Goal: Transaction & Acquisition: Purchase product/service

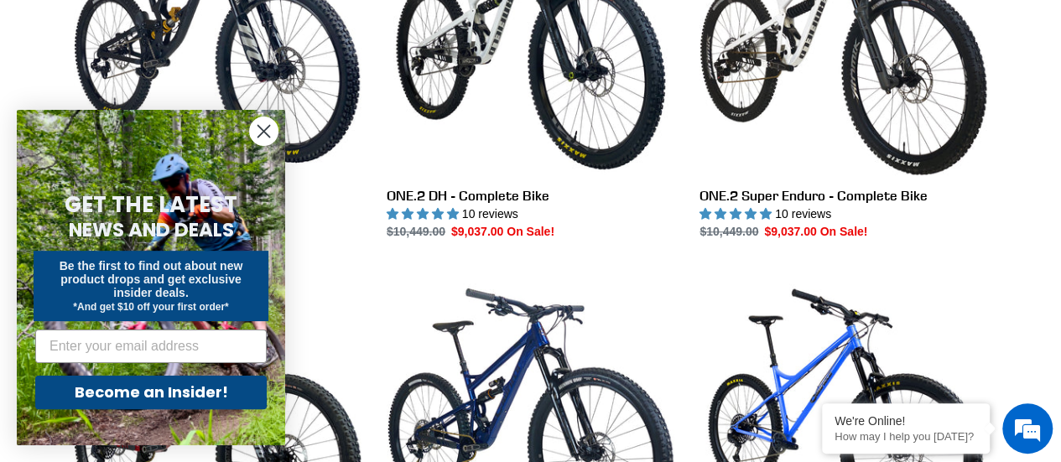
scroll to position [636, 0]
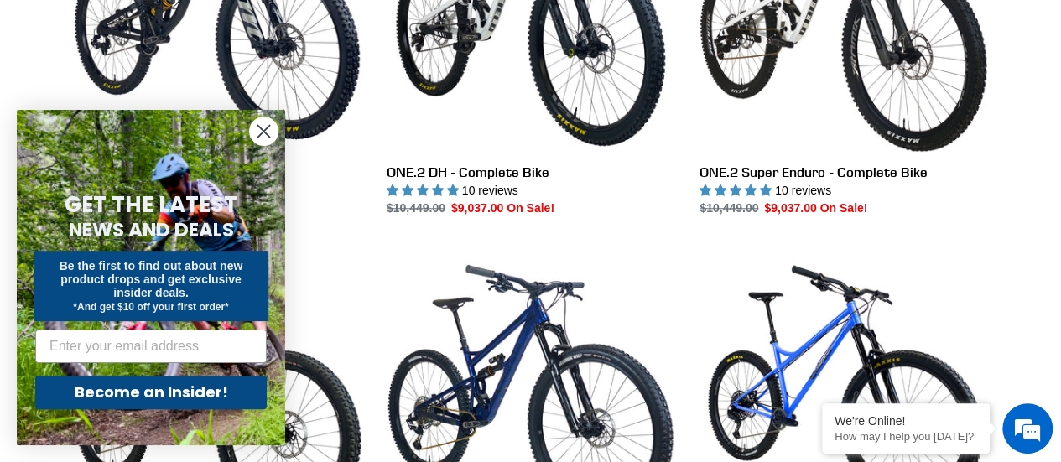
click at [257, 138] on circle "Close dialog" at bounding box center [264, 131] width 28 height 28
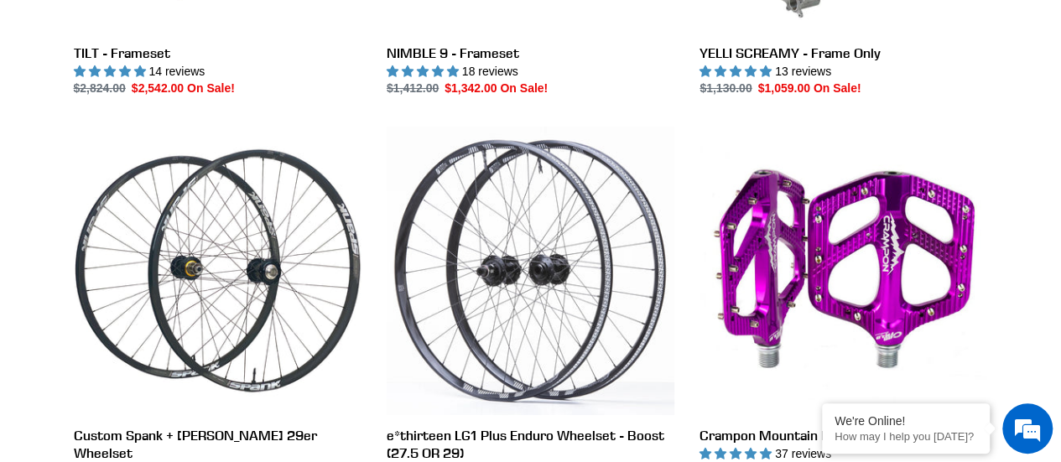
scroll to position [3289, 0]
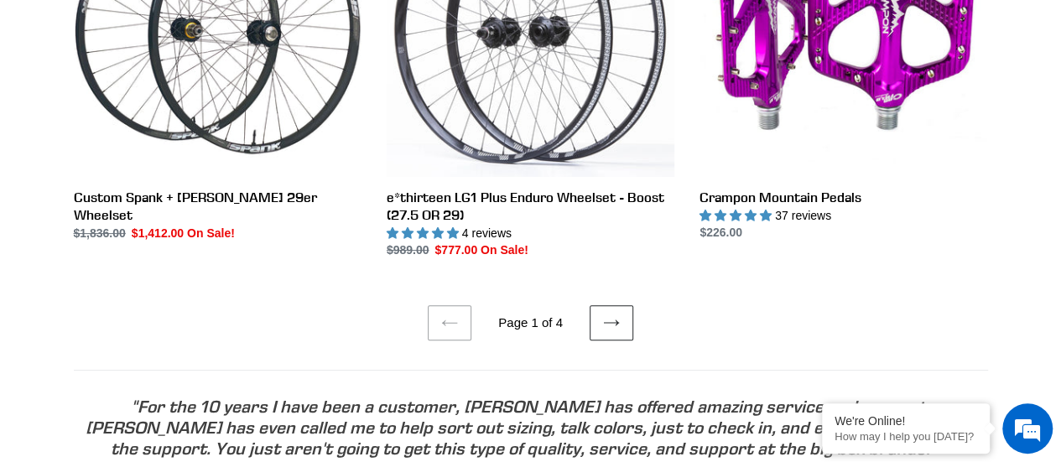
click at [598, 319] on link "Next page" at bounding box center [612, 322] width 44 height 35
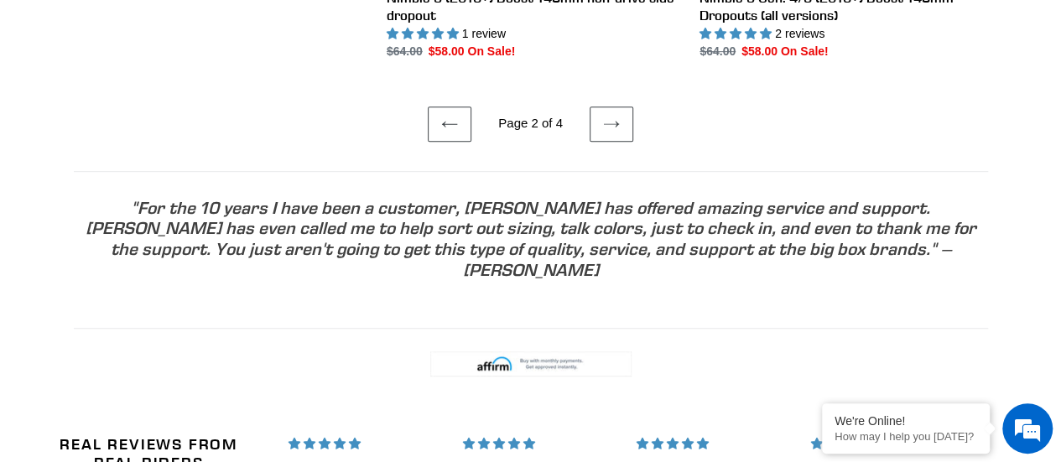
scroll to position [3626, 0]
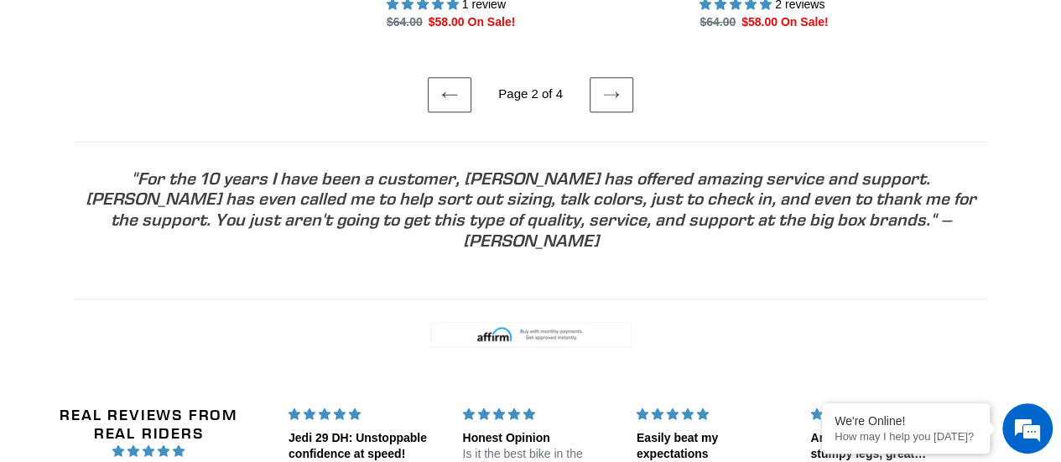
drag, startPoint x: 1073, startPoint y: 35, endPoint x: 1060, endPoint y: 377, distance: 341.7
click at [616, 95] on icon at bounding box center [611, 94] width 17 height 17
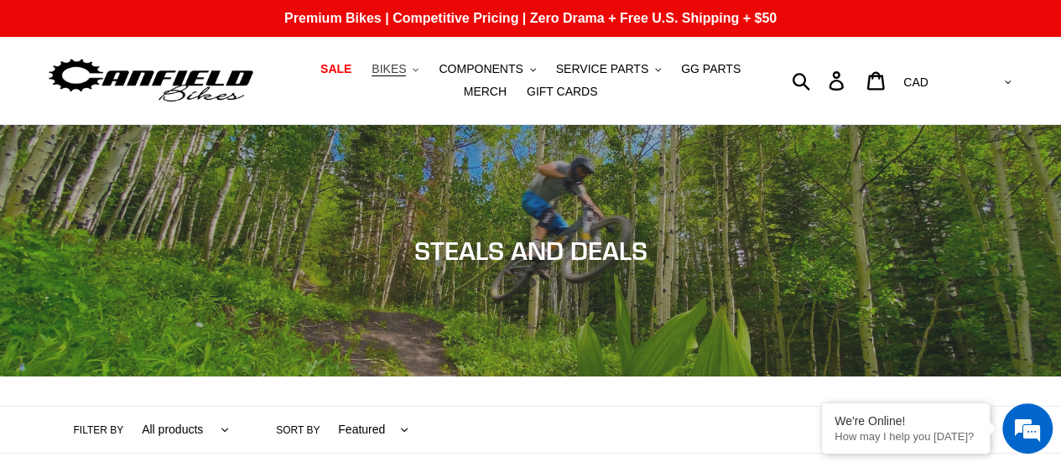
click at [379, 65] on span "BIKES" at bounding box center [389, 69] width 34 height 14
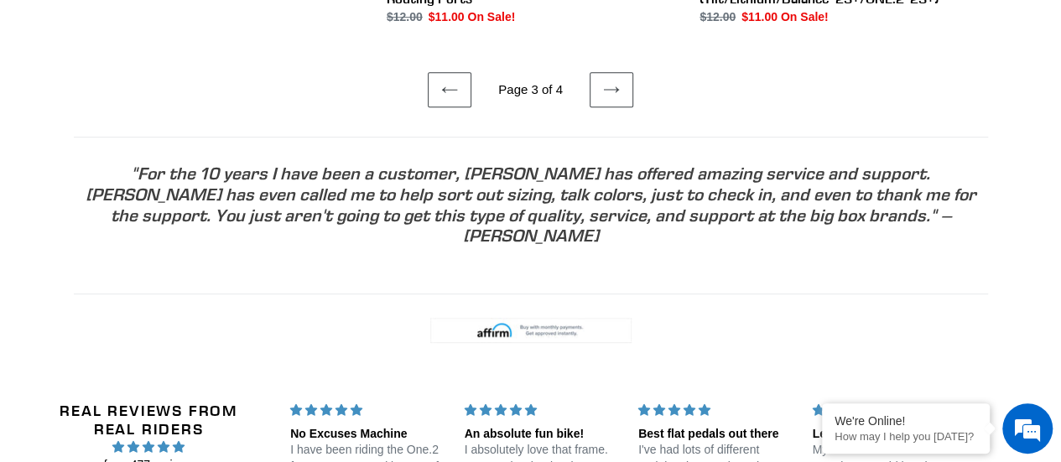
scroll to position [3290, 0]
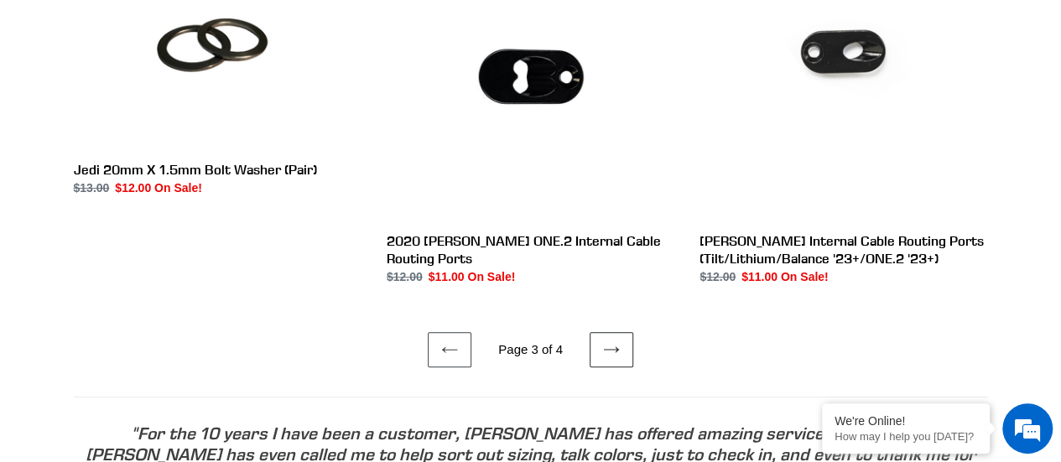
click at [610, 341] on icon at bounding box center [611, 349] width 17 height 17
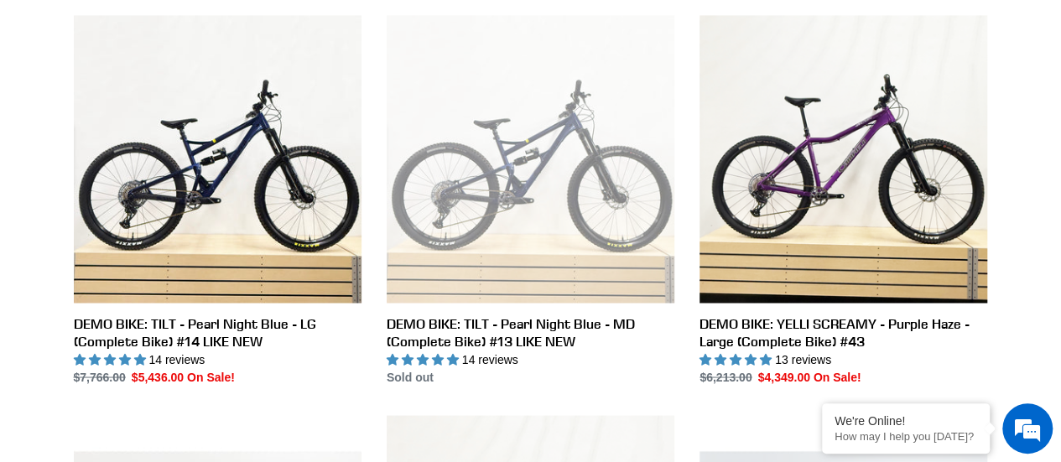
scroll to position [891, 0]
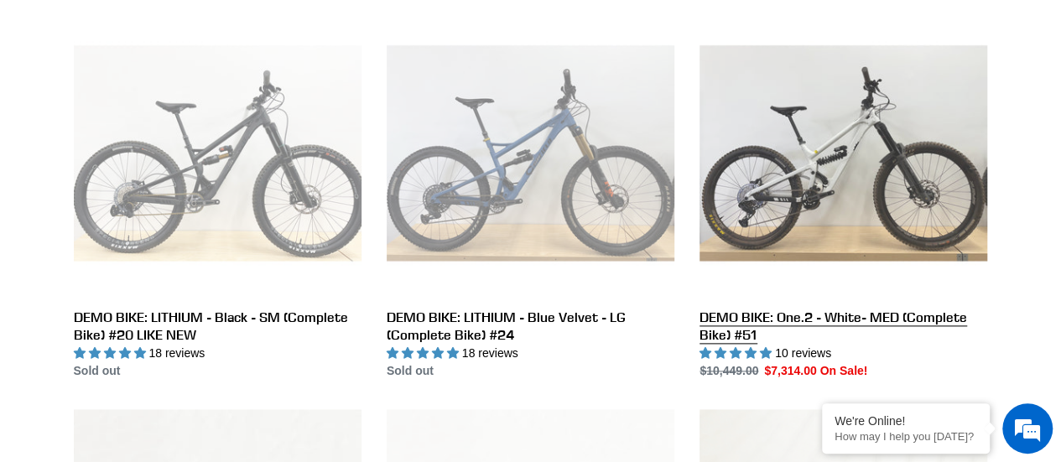
click at [815, 132] on link "DEMO BIKE: One.2 - White- MED (Complete Bike) #51" at bounding box center [844, 194] width 288 height 371
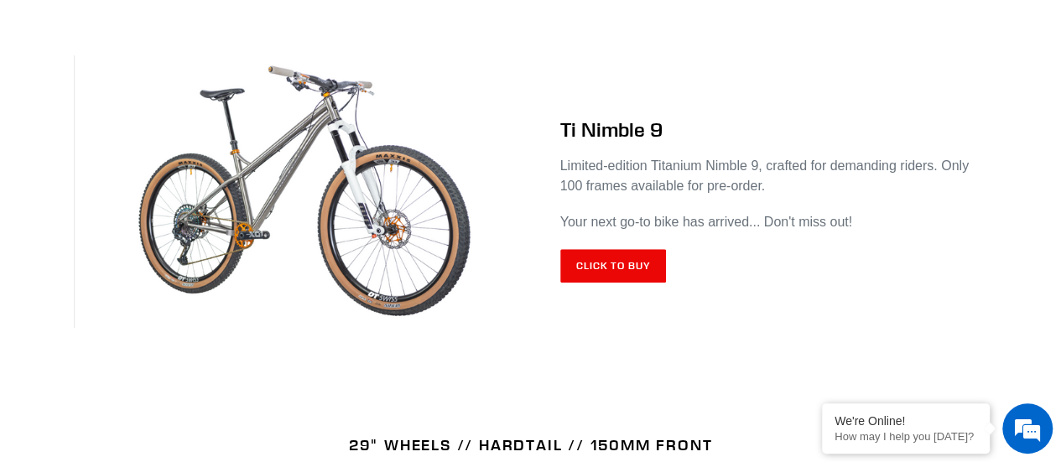
scroll to position [651, 0]
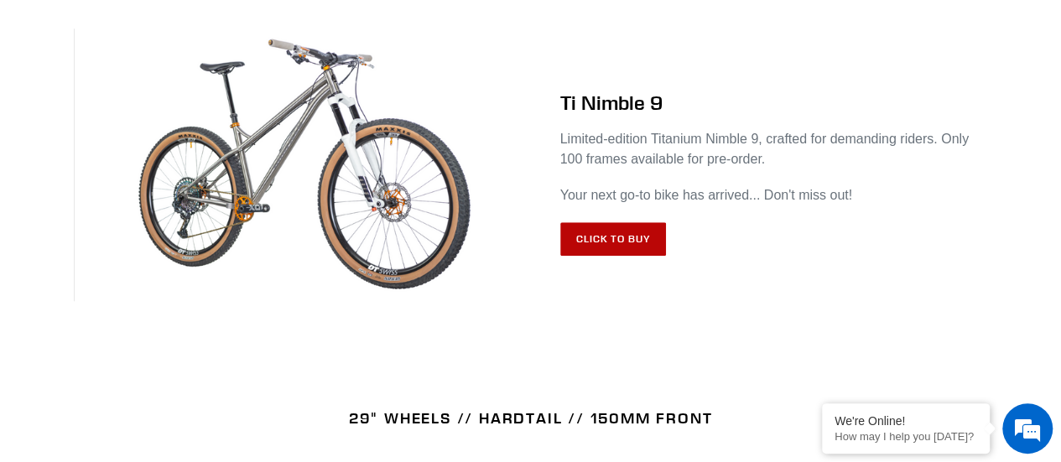
click at [641, 245] on link "Click to Buy" at bounding box center [613, 239] width 107 height 34
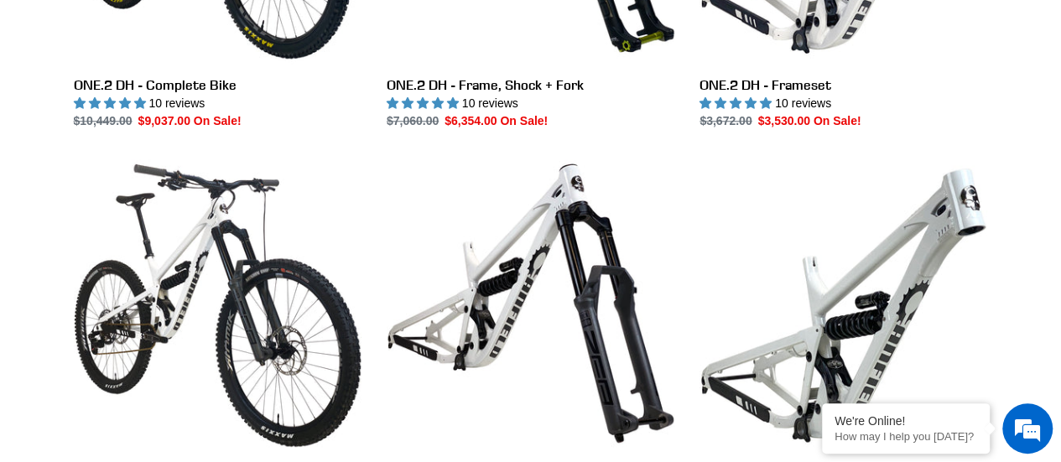
scroll to position [45, 0]
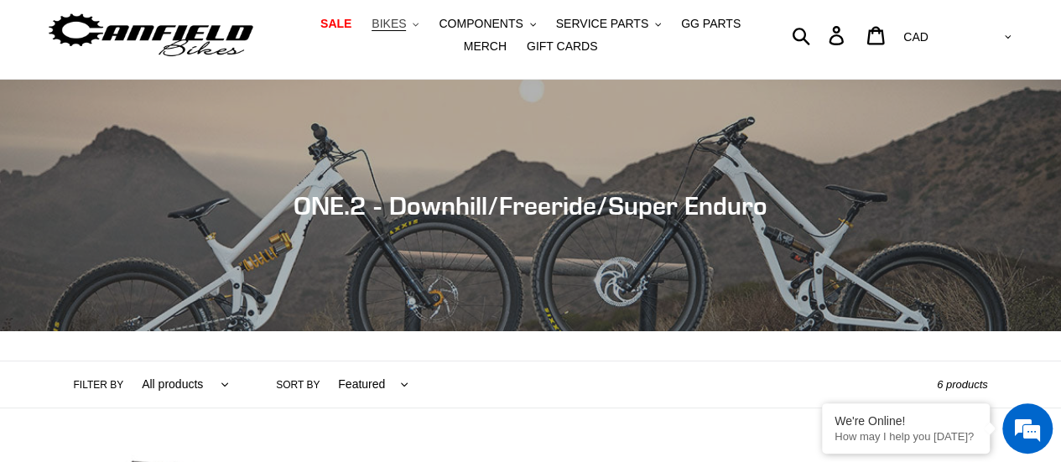
click at [393, 28] on button "BIKES .cls-1{fill:#231f20}" at bounding box center [395, 24] width 64 height 23
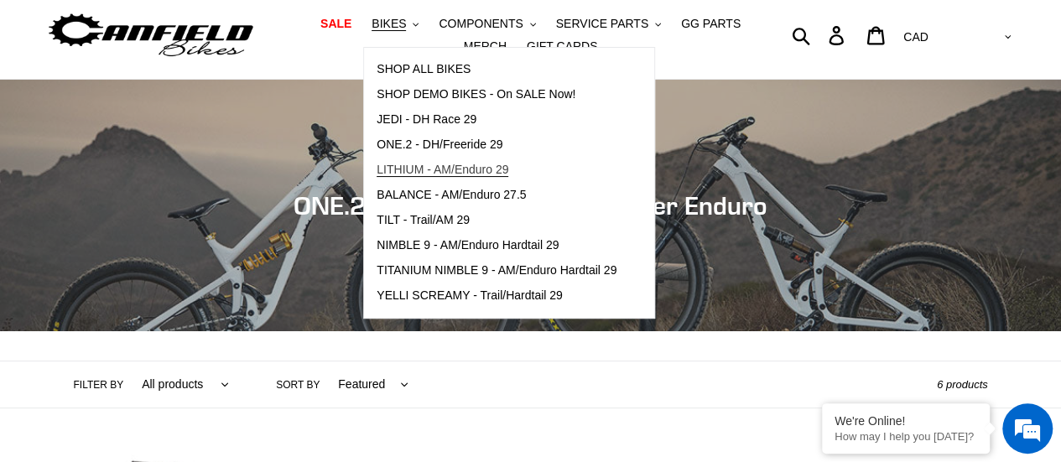
click at [398, 172] on span "LITHIUM - AM/Enduro 29" at bounding box center [443, 170] width 132 height 14
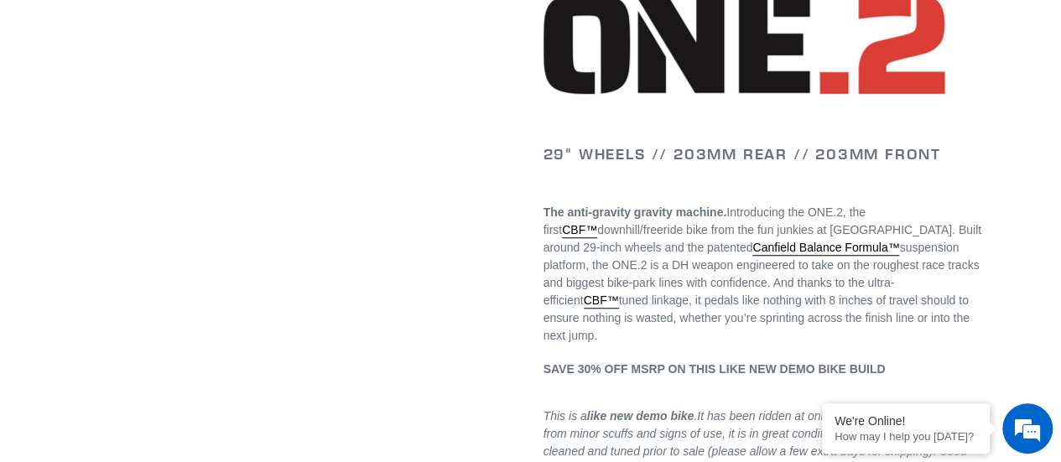
select select "highest-rating"
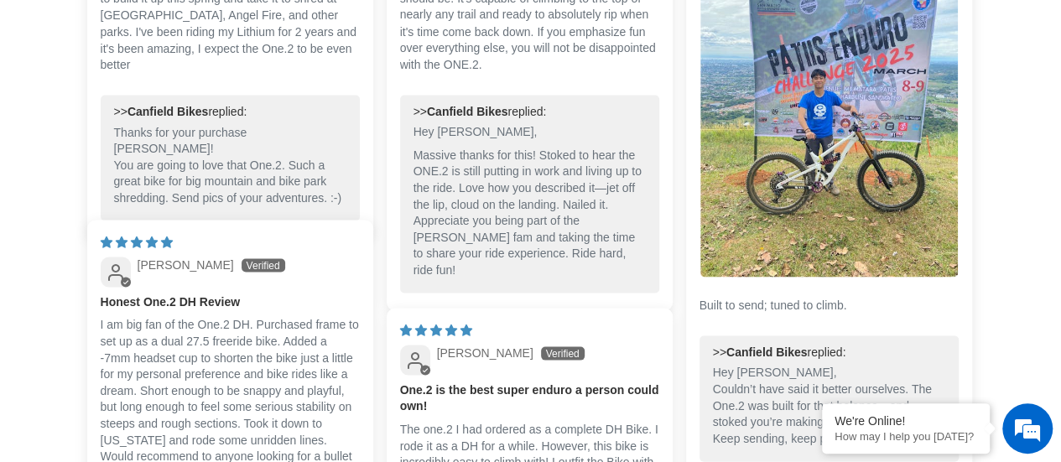
scroll to position [4804, 0]
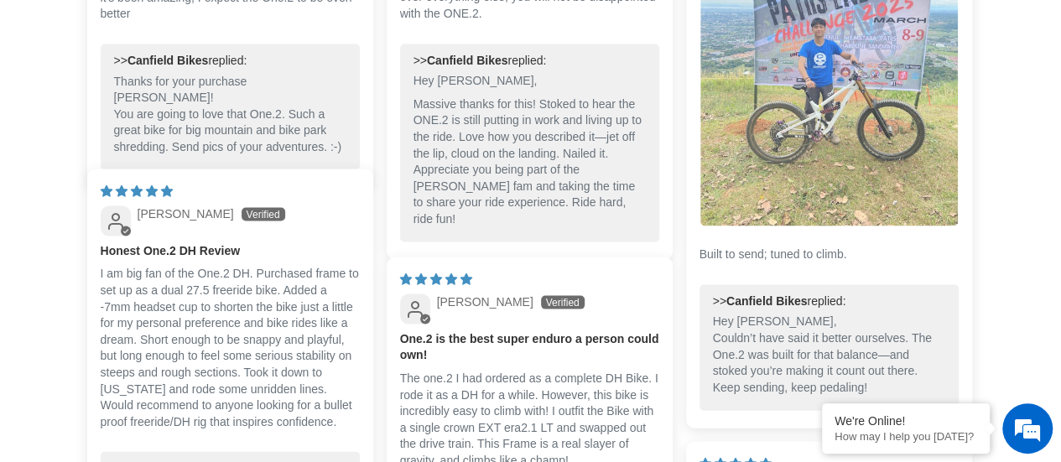
click at [866, 110] on img "Link to user picture 1" at bounding box center [829, 55] width 258 height 344
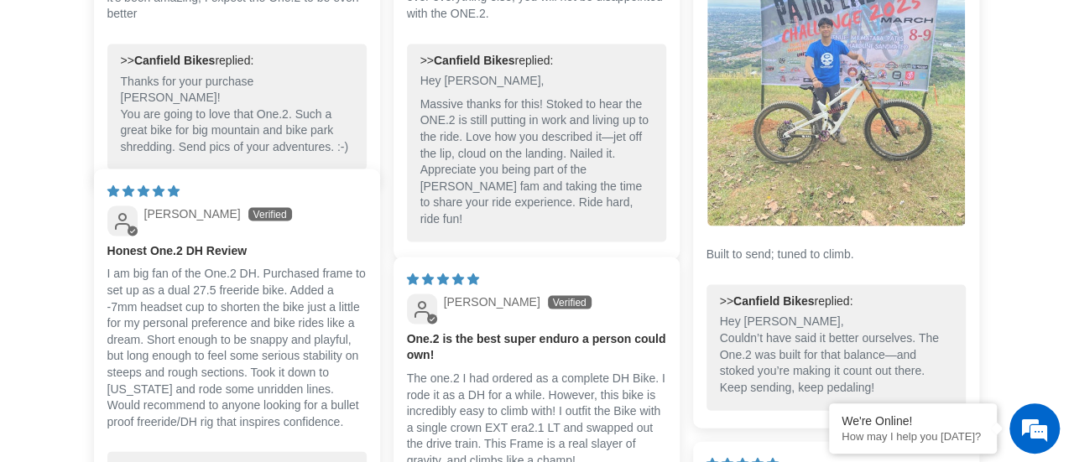
scroll to position [0, 0]
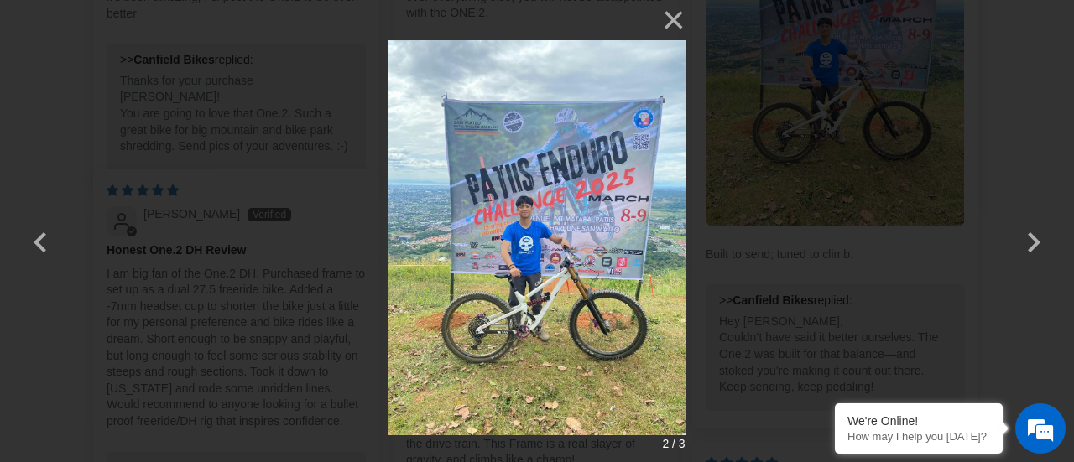
click at [638, 160] on img at bounding box center [536, 231] width 296 height 462
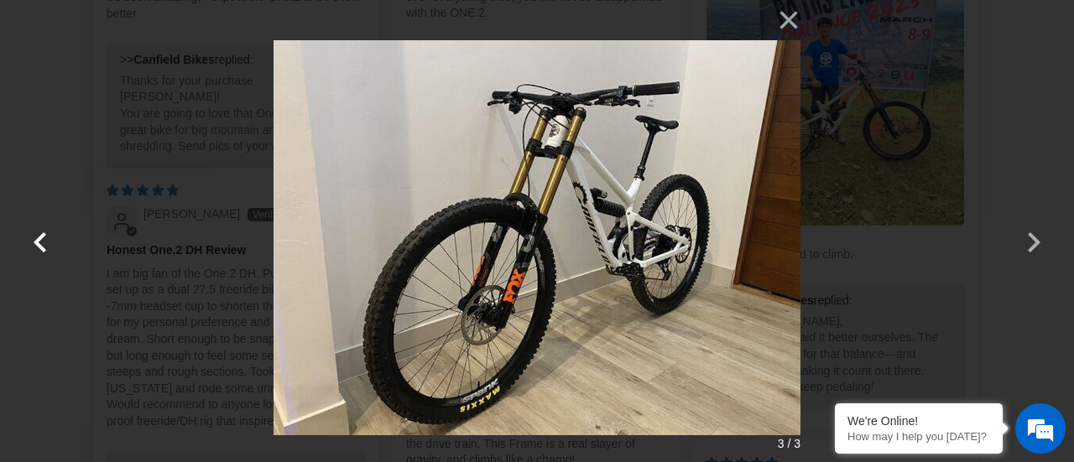
click at [54, 237] on button "button" at bounding box center [40, 231] width 40 height 40
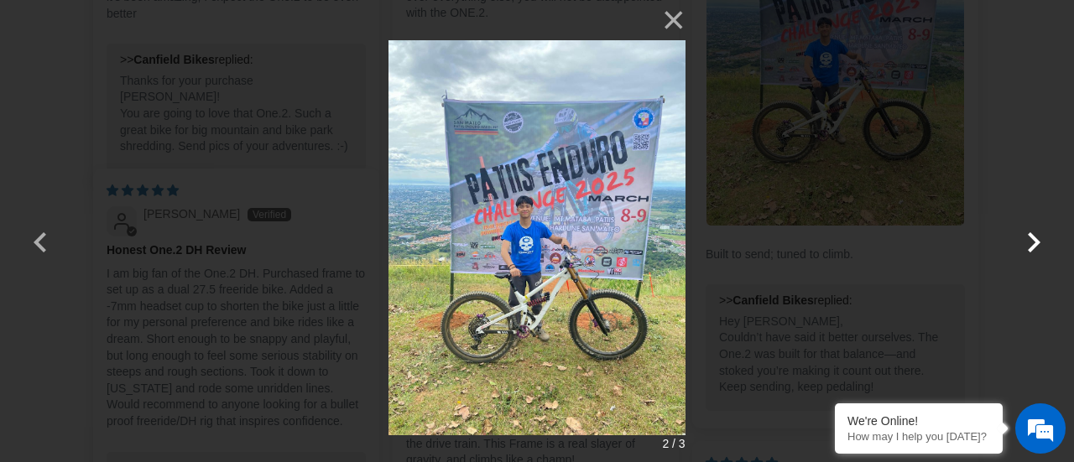
click at [1037, 242] on button "button" at bounding box center [1033, 231] width 40 height 40
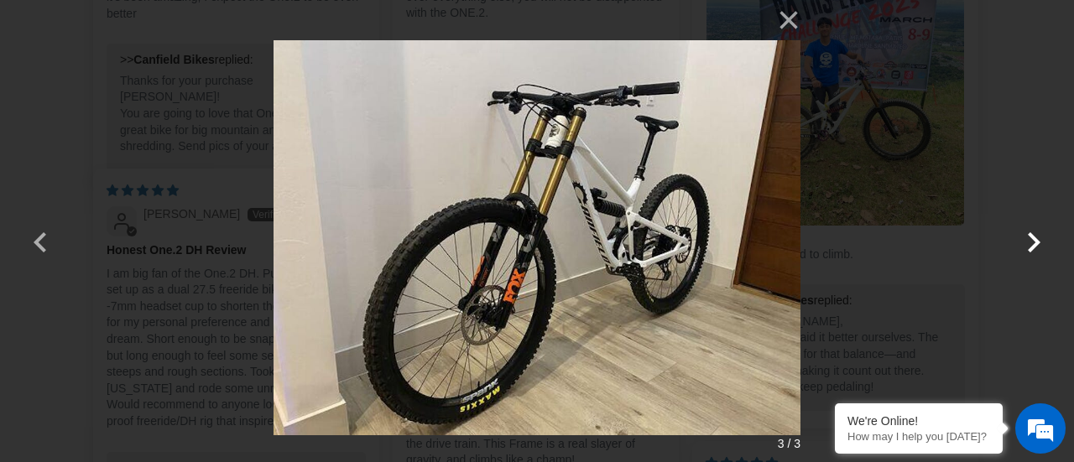
click at [1037, 242] on button "button" at bounding box center [1033, 231] width 40 height 40
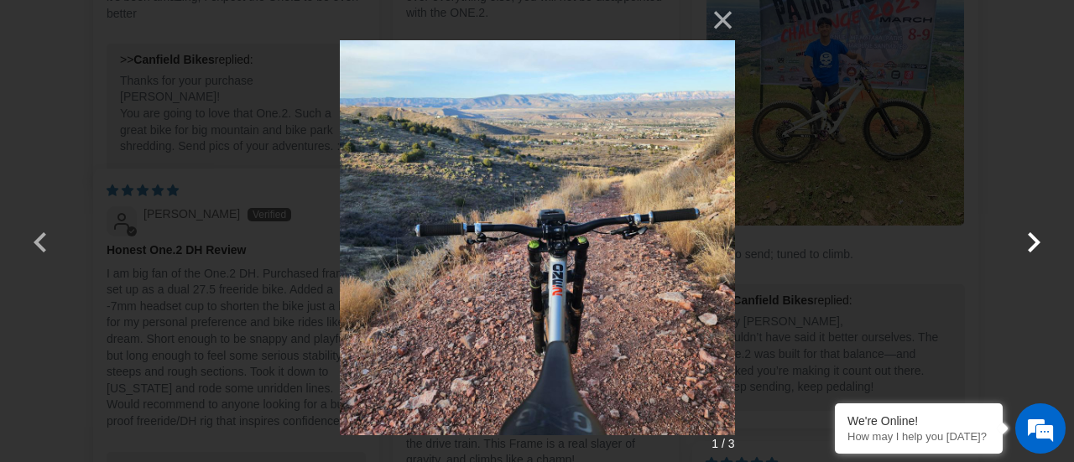
click at [1037, 242] on button "button" at bounding box center [1033, 231] width 40 height 40
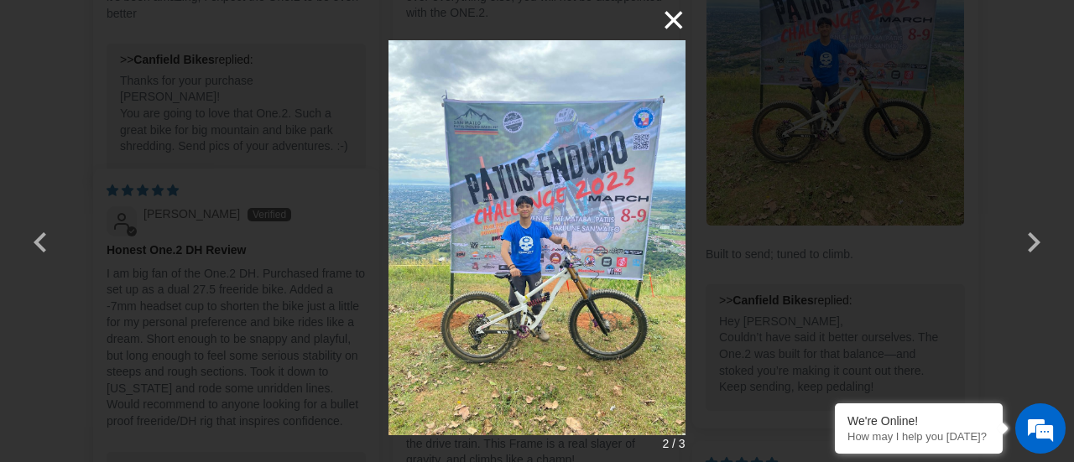
click at [678, 21] on button "×" at bounding box center [665, 20] width 40 height 40
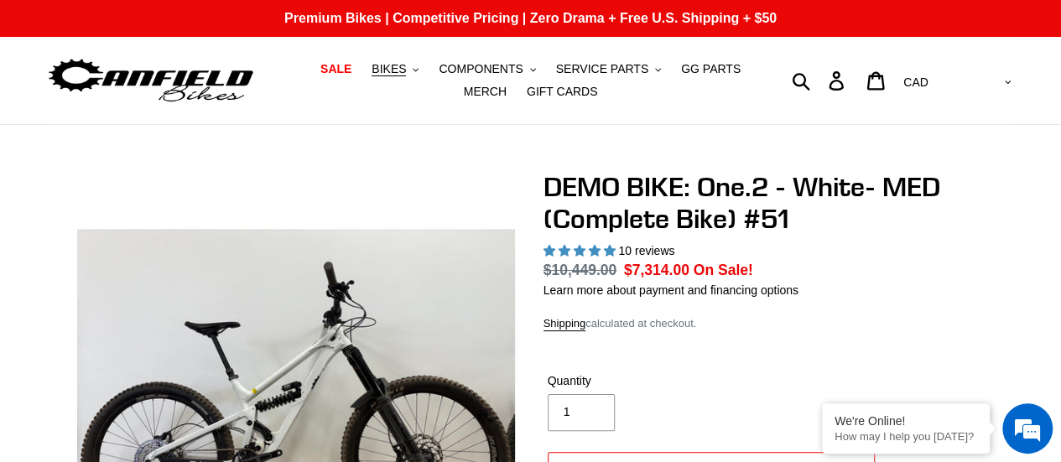
scroll to position [169, 0]
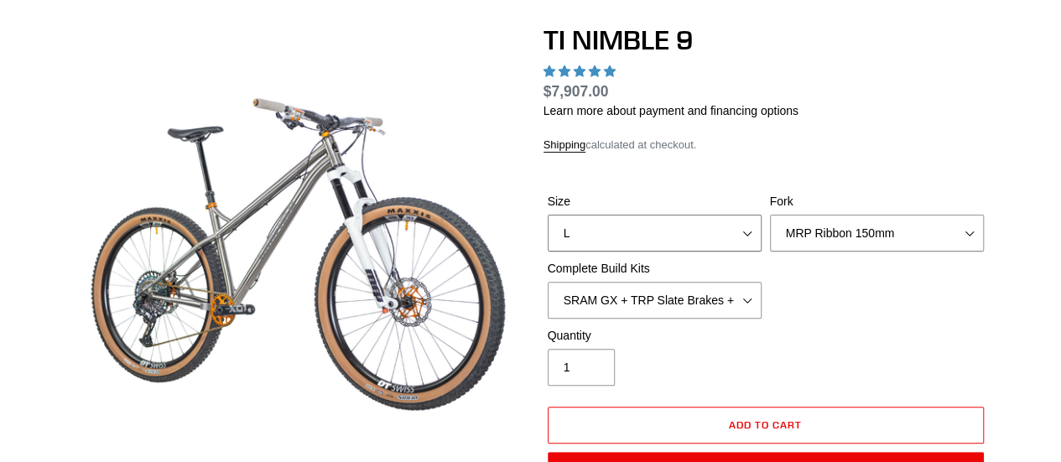
click at [709, 243] on select "S M L XL / XXL (Specify at checkout)" at bounding box center [655, 233] width 214 height 37
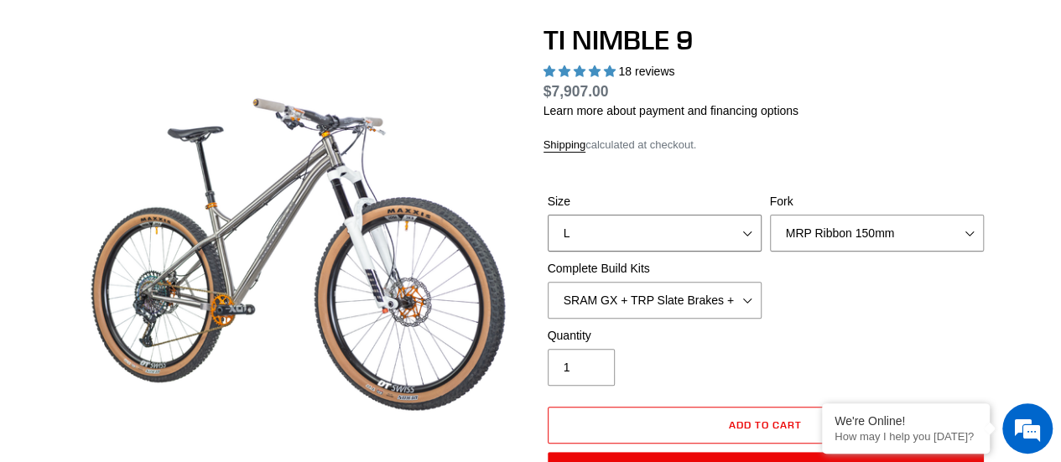
select select "highest-rating"
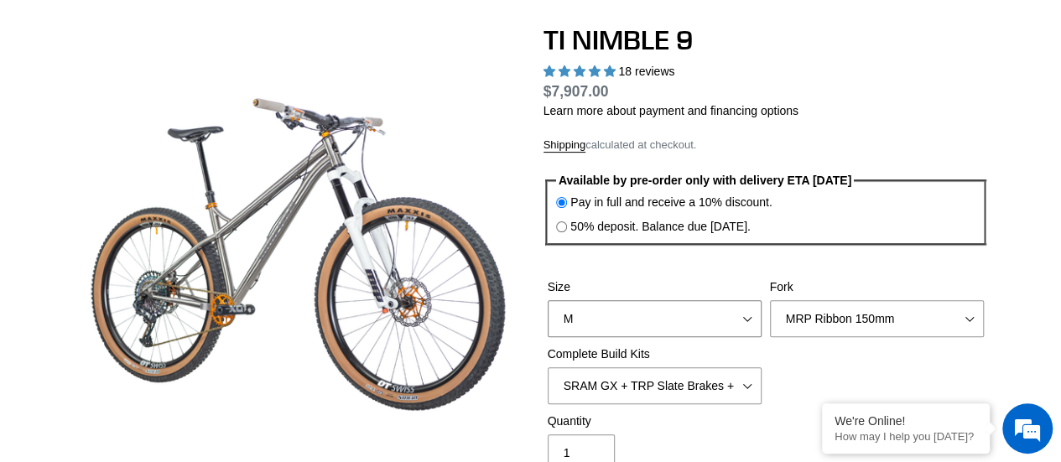
click at [548, 300] on select "S M L XL / XXL (Specify at checkout)" at bounding box center [655, 318] width 214 height 37
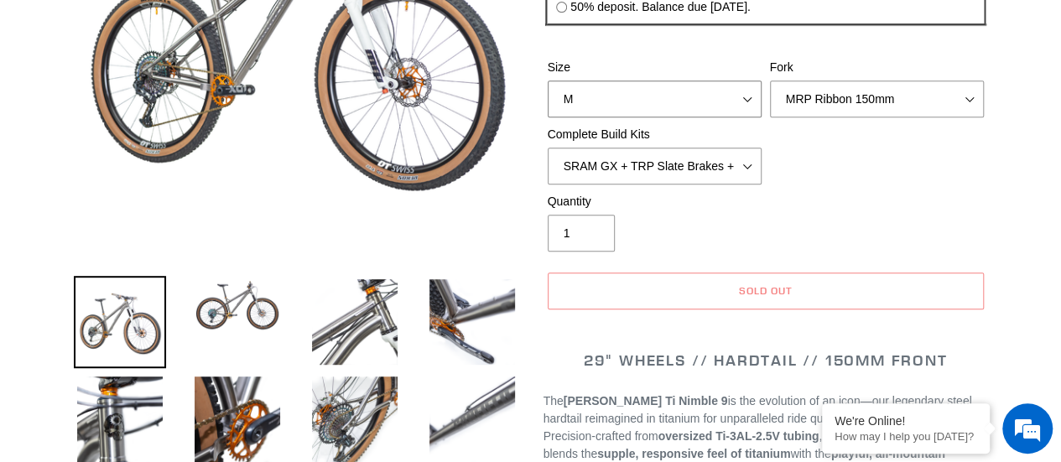
click at [681, 84] on select "S M L XL / XXL (Specify at checkout)" at bounding box center [655, 99] width 214 height 37
select select "S"
click at [548, 81] on select "S M L XL / XXL (Specify at checkout)" at bounding box center [655, 99] width 214 height 37
click at [734, 161] on select "SRAM GX + TRP Slate Brakes + Rotors + e13 LG-1 Wheels SHIMANO XT + SHIMANO brak…" at bounding box center [655, 166] width 214 height 37
select select "SHIMANO XTR + HOPE Brakes + DT Swiss Carbon Wheels"
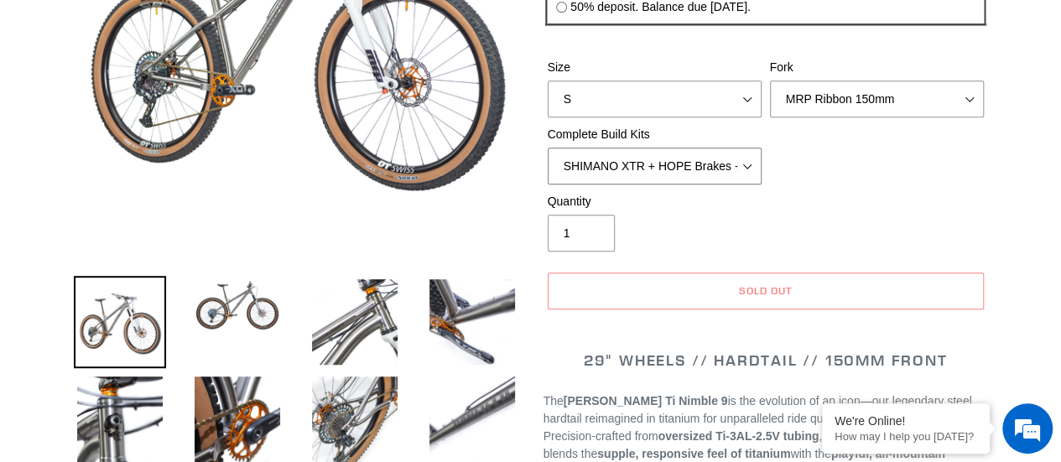
click at [548, 148] on select "SRAM GX + TRP Slate Brakes + Rotors + e13 LG-1 Wheels SHIMANO XT + SHIMANO brak…" at bounding box center [655, 166] width 214 height 37
click at [743, 104] on select "S M L XL / XXL (Specify at checkout)" at bounding box center [655, 99] width 214 height 37
select select "M"
click at [548, 81] on select "S M L XL / XXL (Specify at checkout)" at bounding box center [655, 99] width 214 height 37
click at [839, 85] on select "MRP Ribbon 150mm RockShox Lyrik 150mm Fox Factory 36 150mm Cane Creek Helm 150m…" at bounding box center [877, 99] width 214 height 37
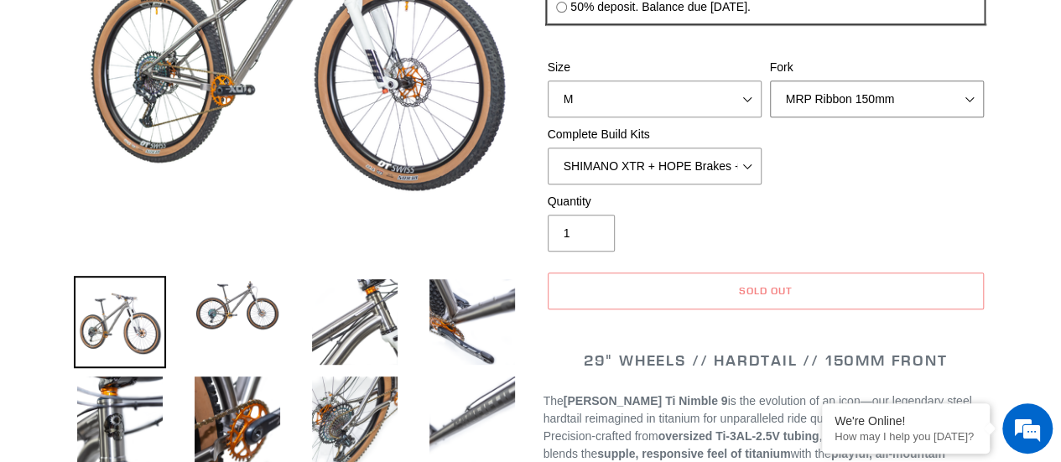
select select "Fox Factory 36 150mm"
click at [770, 81] on select "MRP Ribbon 150mm RockShox Lyrik 150mm Fox Factory 36 150mm Cane Creek Helm 150m…" at bounding box center [877, 99] width 214 height 37
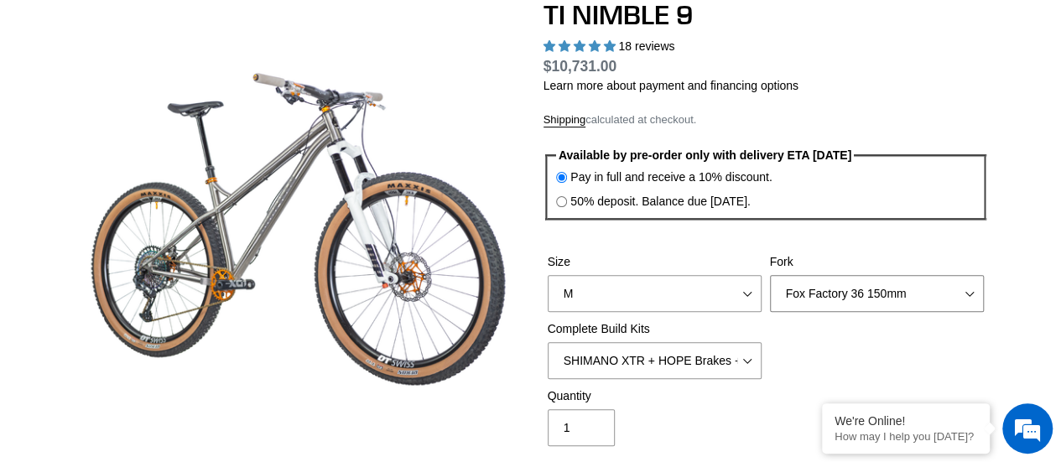
scroll to position [155, 0]
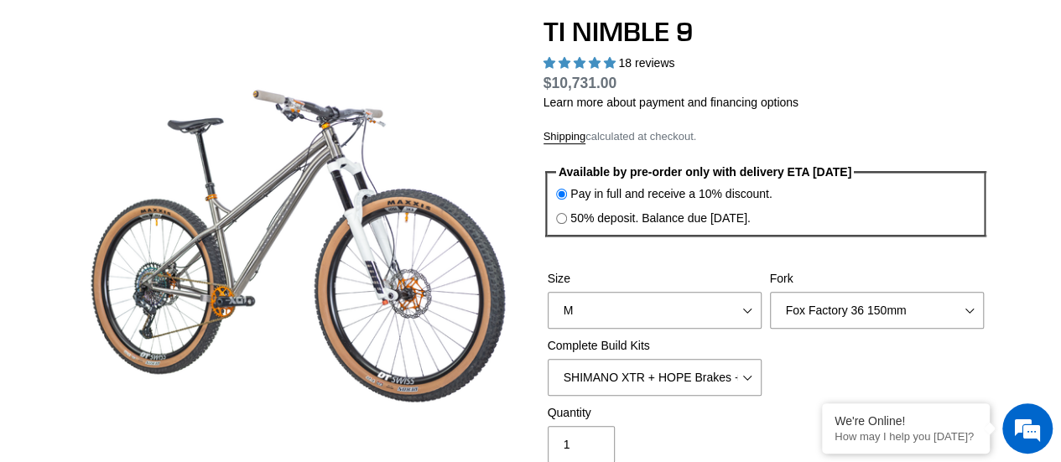
click at [562, 214] on input "50% deposit. Balance due 8/10/25." at bounding box center [561, 218] width 11 height 11
radio input "true"
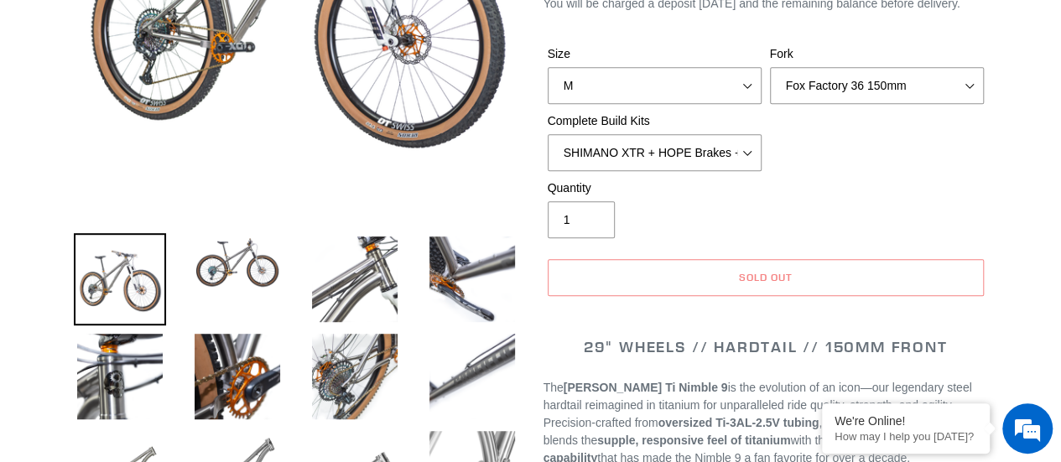
scroll to position [401, 0]
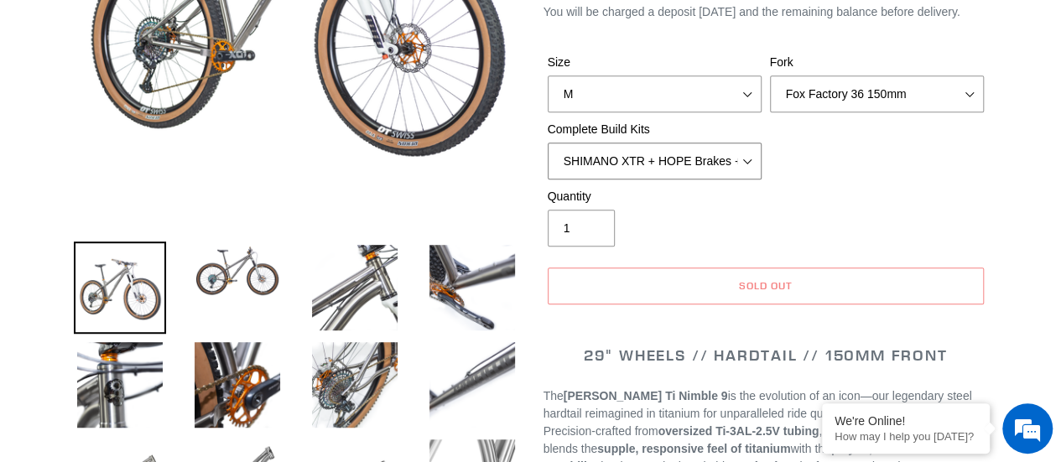
click at [737, 147] on select "SRAM GX + TRP Slate Brakes + Rotors + e13 LG-1 Wheels SHIMANO XT + SHIMANO brak…" at bounding box center [655, 161] width 214 height 37
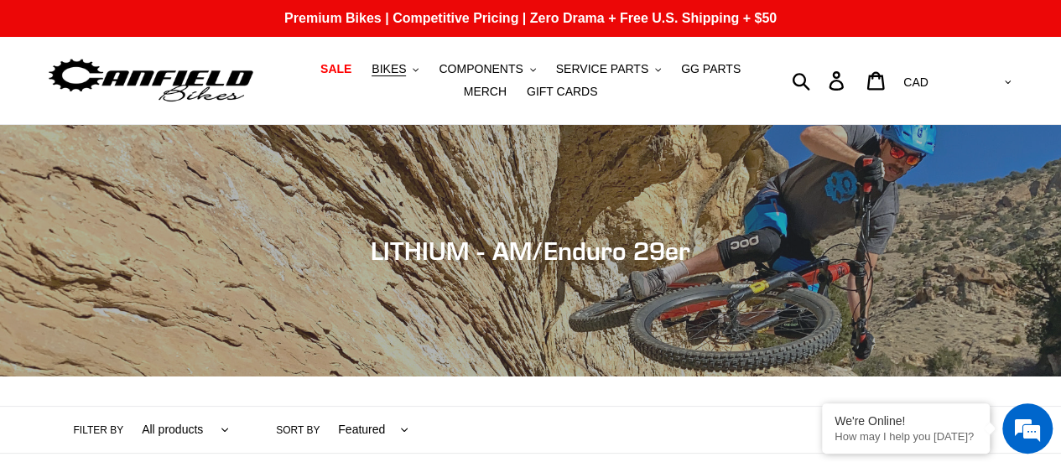
click at [381, 73] on span "BIKES" at bounding box center [389, 69] width 34 height 14
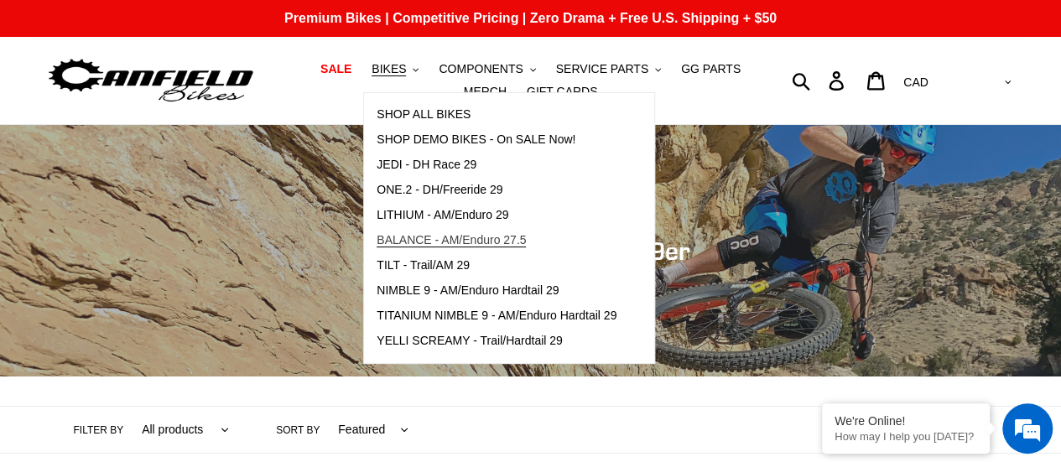
click at [435, 237] on span "BALANCE - AM/Enduro 27.5" at bounding box center [451, 240] width 149 height 14
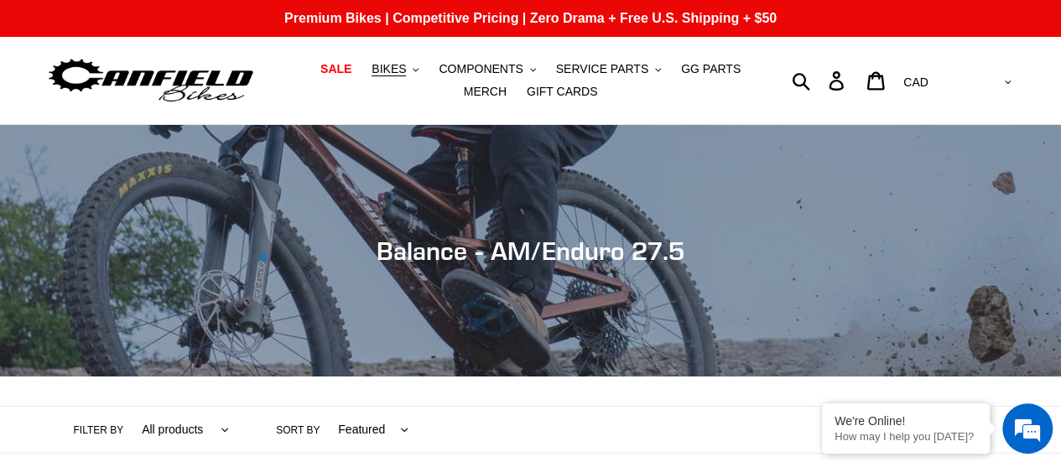
drag, startPoint x: 0, startPoint y: 0, endPoint x: 1073, endPoint y: 6, distance: 1073.0
click at [495, 65] on span "COMPONENTS" at bounding box center [481, 69] width 84 height 14
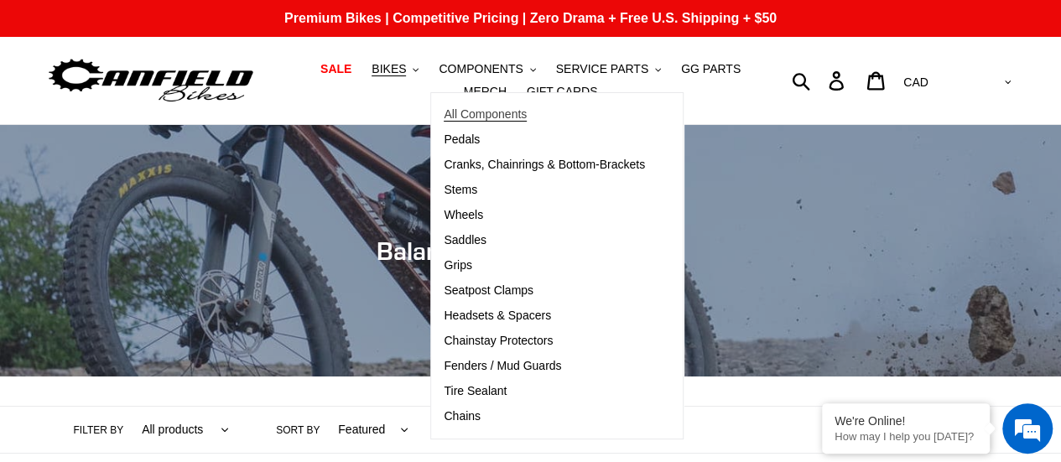
click at [470, 112] on span "All Components" at bounding box center [485, 114] width 83 height 14
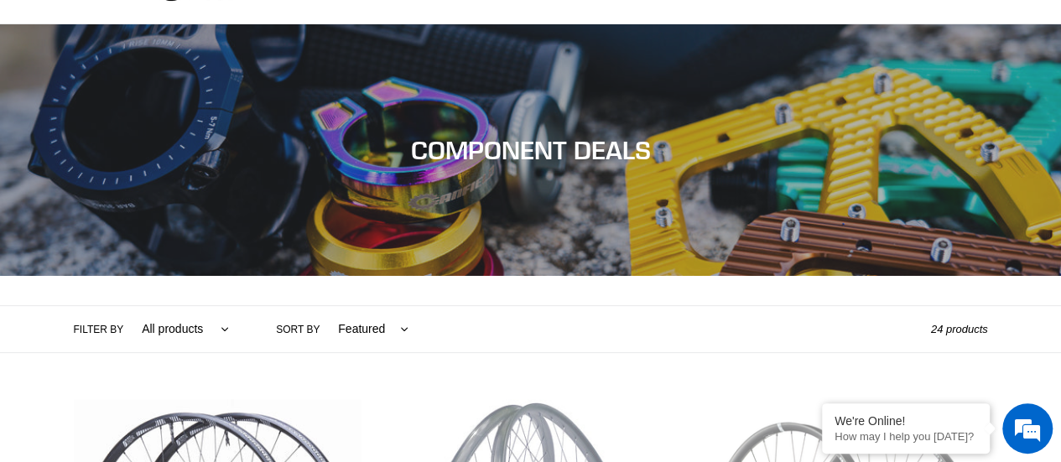
scroll to position [96, 0]
